Goal: Find specific page/section: Find specific page/section

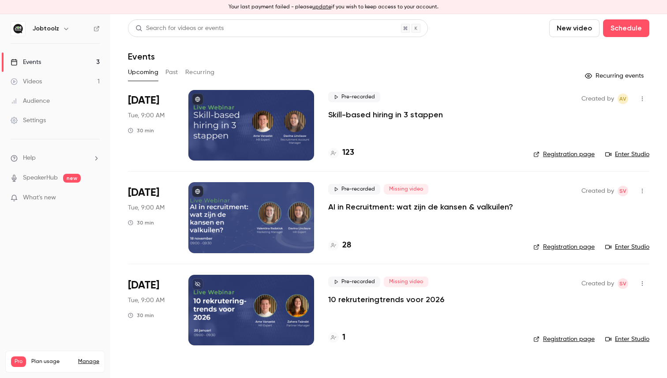
click at [199, 284] on icon at bounding box center [197, 283] width 5 height 5
click at [323, 7] on button "update" at bounding box center [321, 7] width 19 height 8
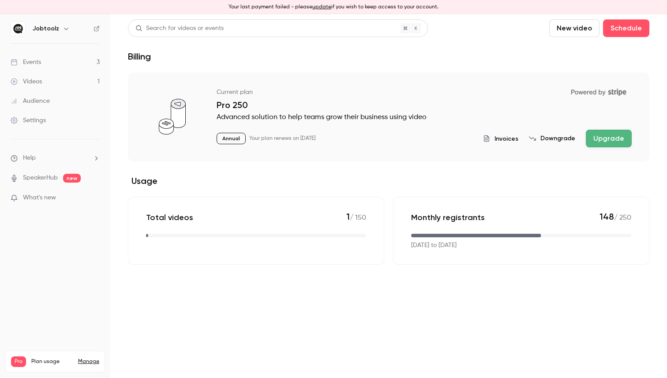
click at [29, 82] on div "Videos" at bounding box center [26, 81] width 31 height 9
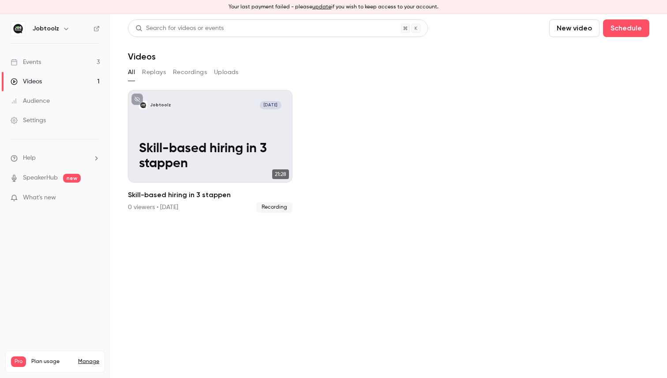
click at [68, 69] on link "Events 3" at bounding box center [55, 61] width 110 height 19
